Goal: Information Seeking & Learning: Learn about a topic

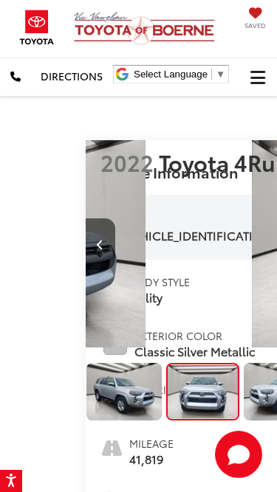
scroll to position [0, 277]
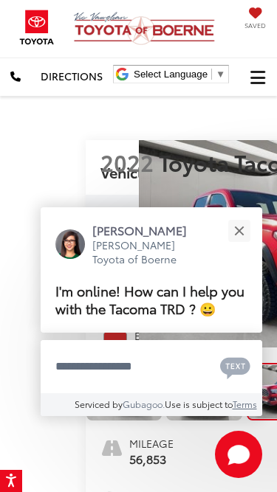
scroll to position [0, 4]
